Goal: Check status: Check status

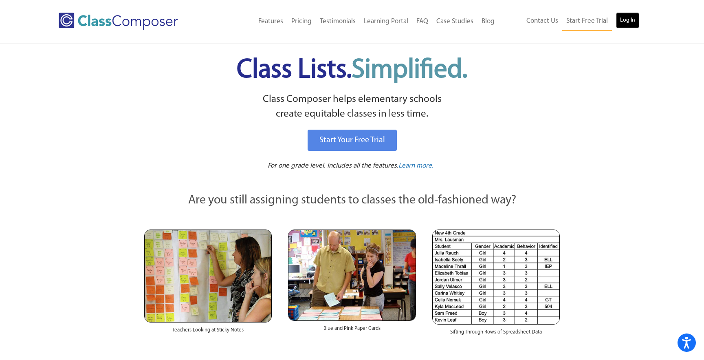
click at [628, 21] on link "Log In" at bounding box center [627, 20] width 23 height 16
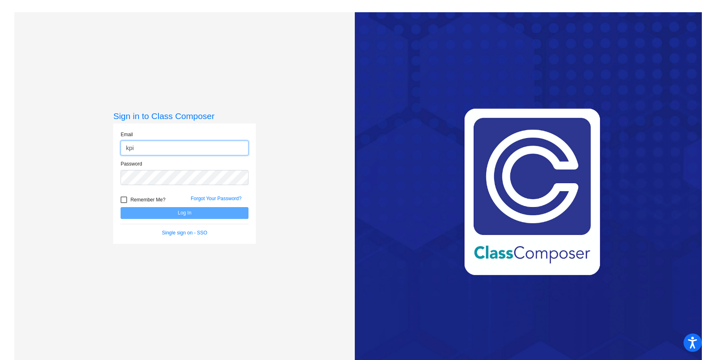
type input "kpifer@ceres.k12.ca.us"
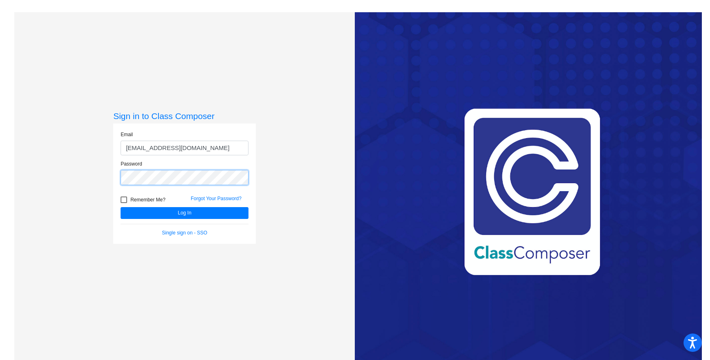
click at [121, 207] on button "Log In" at bounding box center [185, 213] width 128 height 12
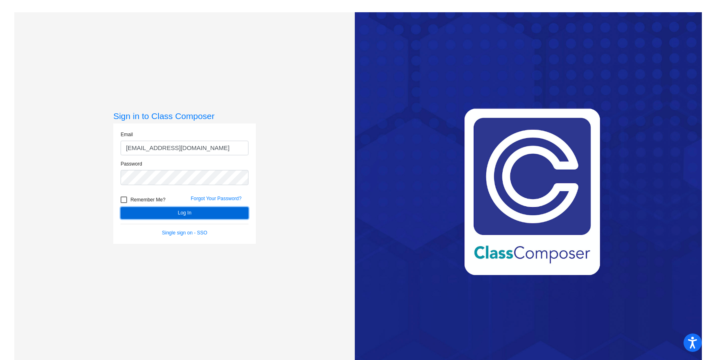
click at [179, 215] on button "Log In" at bounding box center [185, 213] width 128 height 12
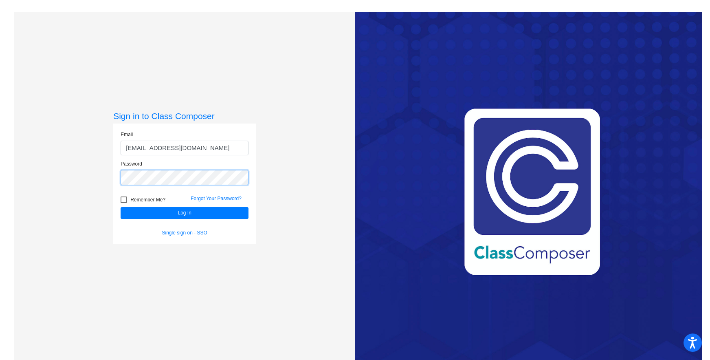
click at [121, 207] on button "Log In" at bounding box center [185, 213] width 128 height 12
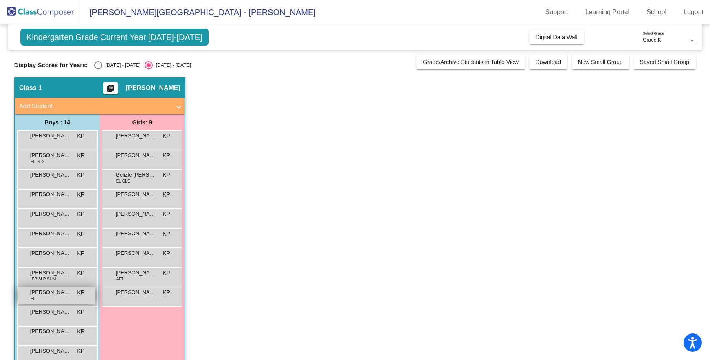
scroll to position [57, 0]
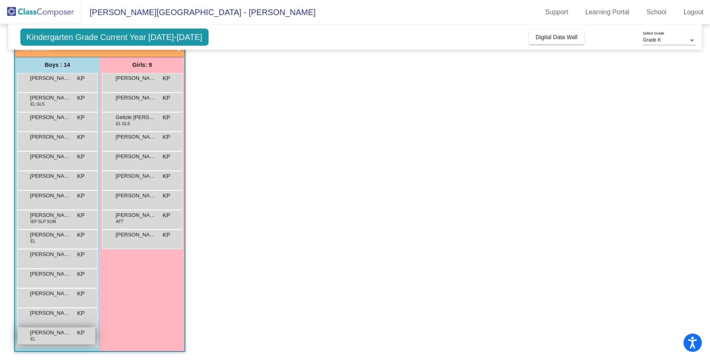
click at [53, 333] on span "Veerjot Singh" at bounding box center [50, 332] width 41 height 8
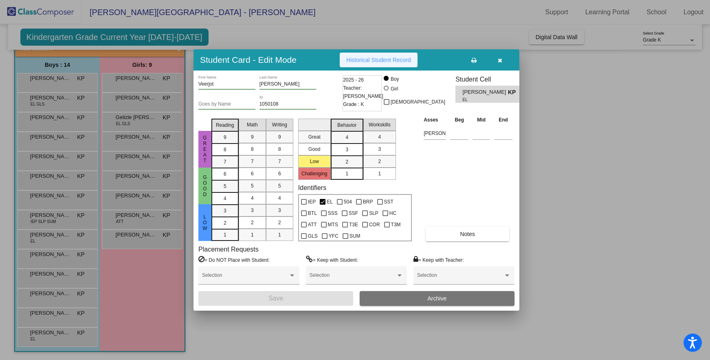
click at [381, 59] on span "Historical Student Record" at bounding box center [378, 60] width 65 height 7
click at [498, 59] on icon "button" at bounding box center [500, 60] width 4 height 6
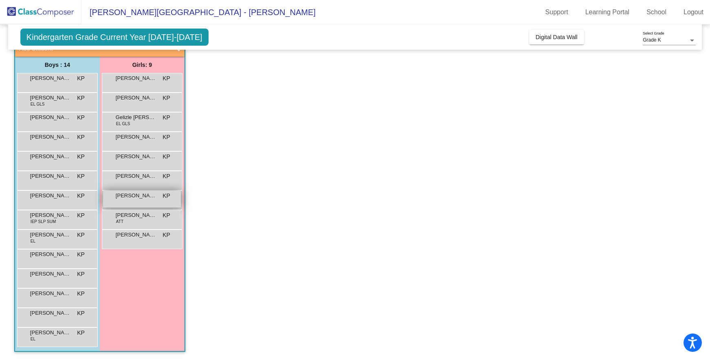
click at [132, 200] on div "Natalia Cardenas KP lock do_not_disturb_alt" at bounding box center [142, 199] width 78 height 17
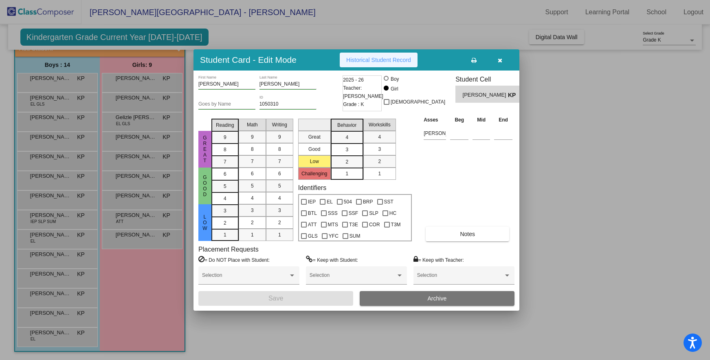
click at [377, 61] on span "Historical Student Record" at bounding box center [378, 60] width 65 height 7
click at [499, 59] on icon "button" at bounding box center [500, 60] width 4 height 6
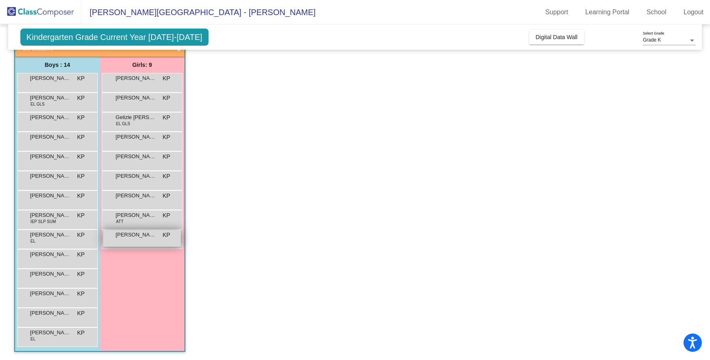
click at [143, 240] on div "Yeleyna Reynoso Palacios KP lock do_not_disturb_alt" at bounding box center [142, 238] width 78 height 17
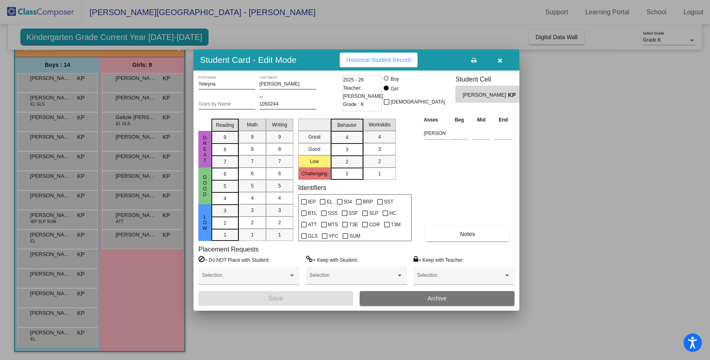
click at [382, 59] on span "Historical Student Record" at bounding box center [378, 60] width 65 height 7
click at [502, 59] on button "button" at bounding box center [500, 60] width 26 height 15
